Goal: Information Seeking & Learning: Stay updated

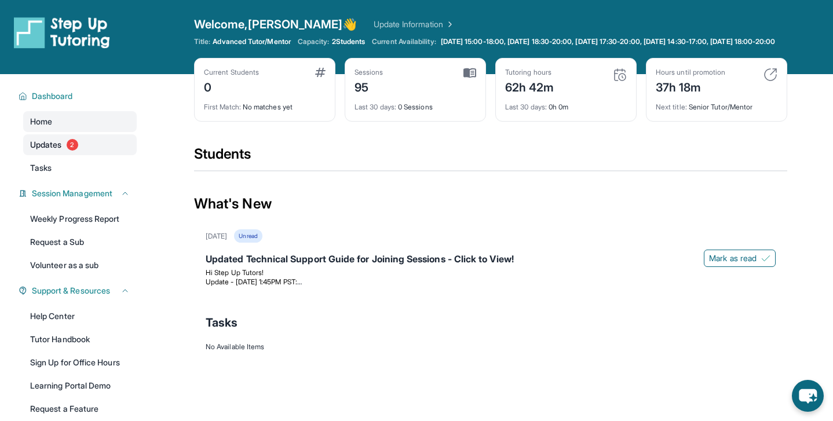
click at [101, 153] on link "Updates 2" at bounding box center [80, 144] width 114 height 21
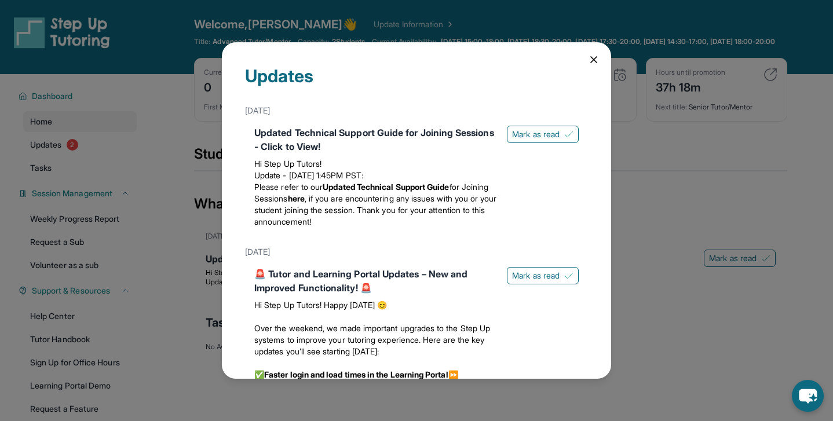
click at [519, 123] on div "Updated Technical Support Guide for Joining Sessions - Click to View! Hi Step U…" at bounding box center [416, 179] width 343 height 116
click at [519, 136] on span "Mark as read" at bounding box center [536, 135] width 48 height 12
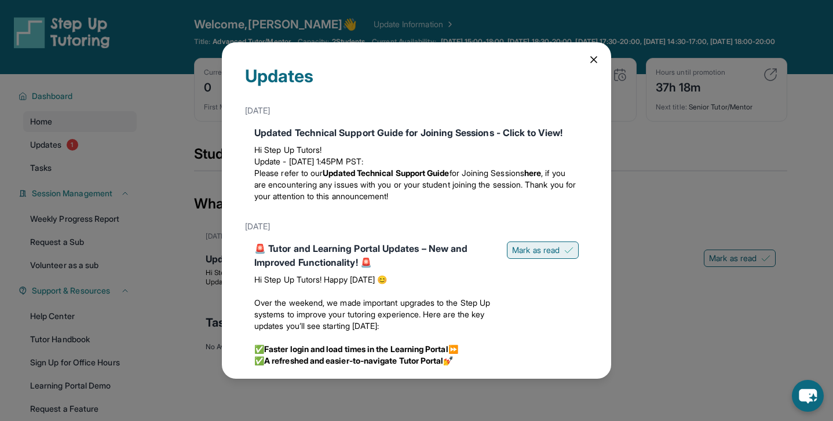
click at [518, 246] on span "Mark as read" at bounding box center [536, 251] width 48 height 12
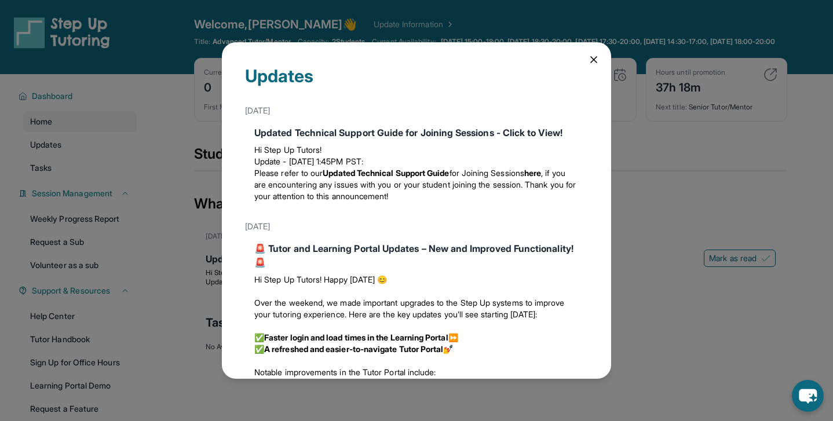
click at [594, 61] on icon at bounding box center [594, 60] width 12 height 12
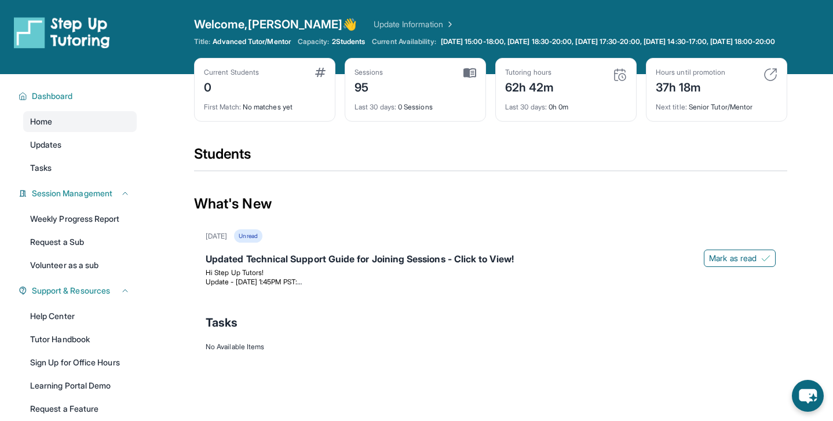
click at [374, 27] on link "Update Information" at bounding box center [414, 25] width 81 height 12
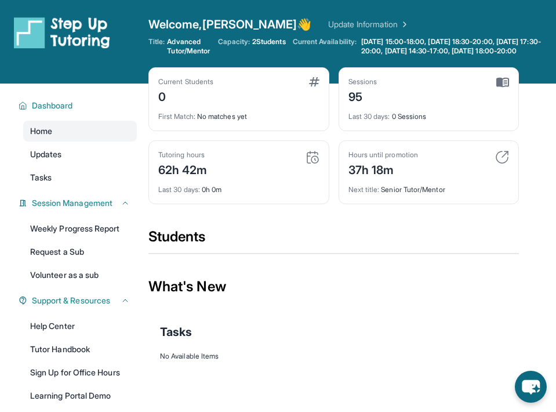
click at [314, 81] on img at bounding box center [314, 81] width 10 height 9
click at [78, 160] on link "Updates" at bounding box center [80, 154] width 114 height 21
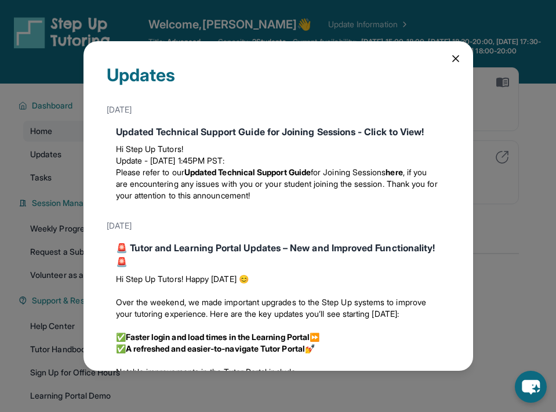
click at [450, 54] on icon at bounding box center [456, 59] width 12 height 12
